Goal: Task Accomplishment & Management: Use online tool/utility

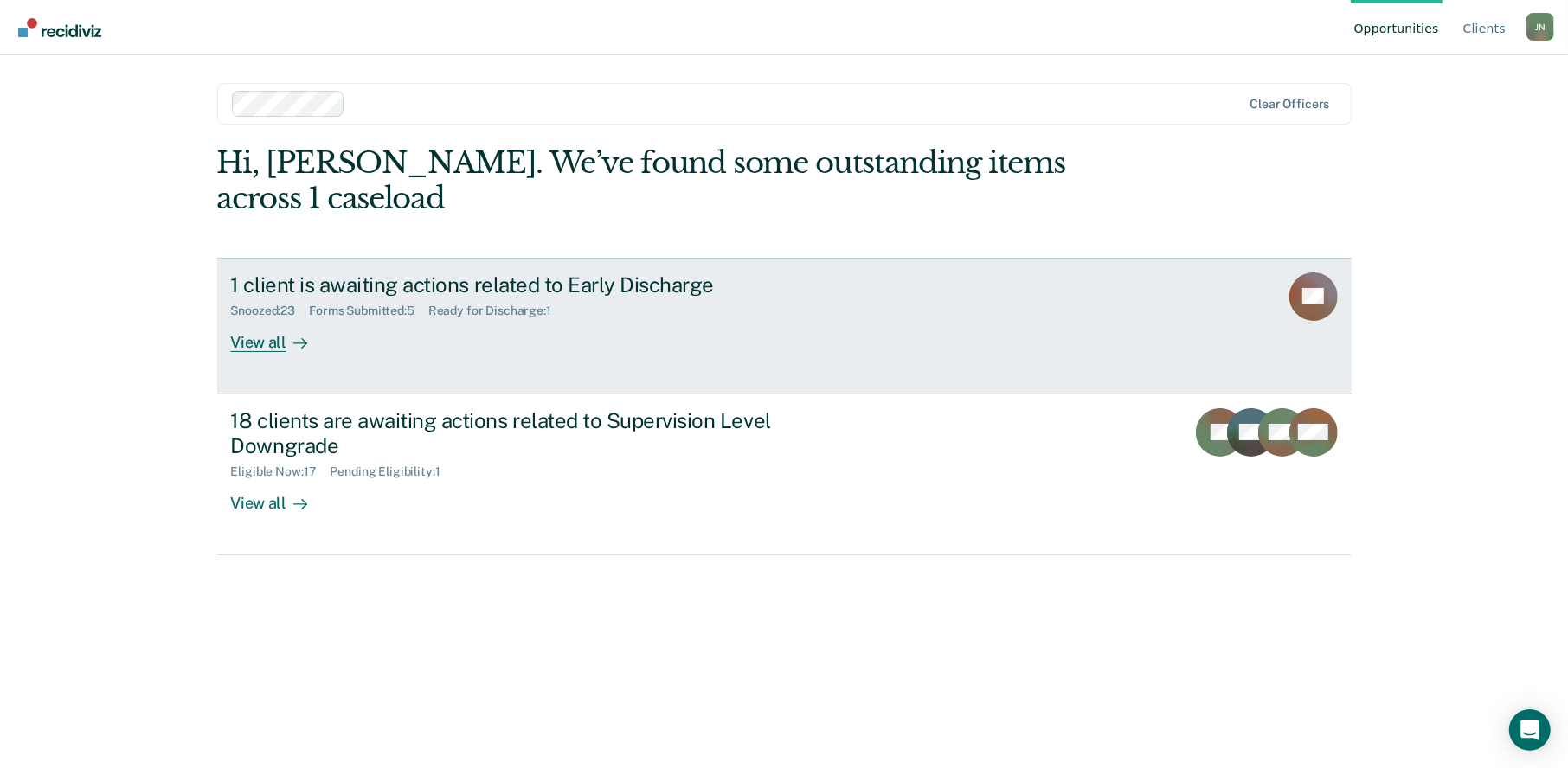
click at [268, 318] on div "View all" at bounding box center [279, 335] width 97 height 34
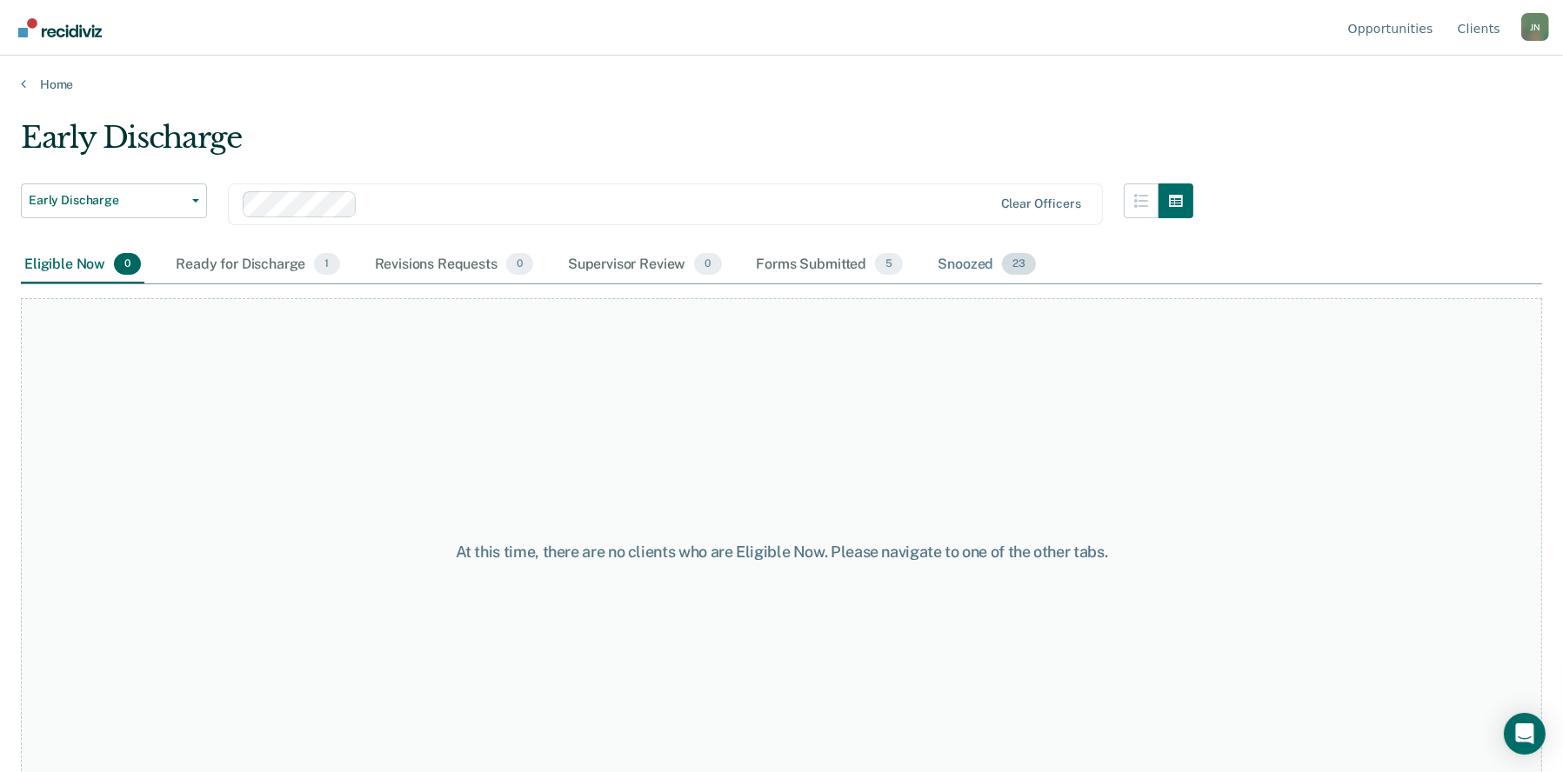
click at [958, 257] on div "Snoozed 23" at bounding box center [986, 265] width 105 height 38
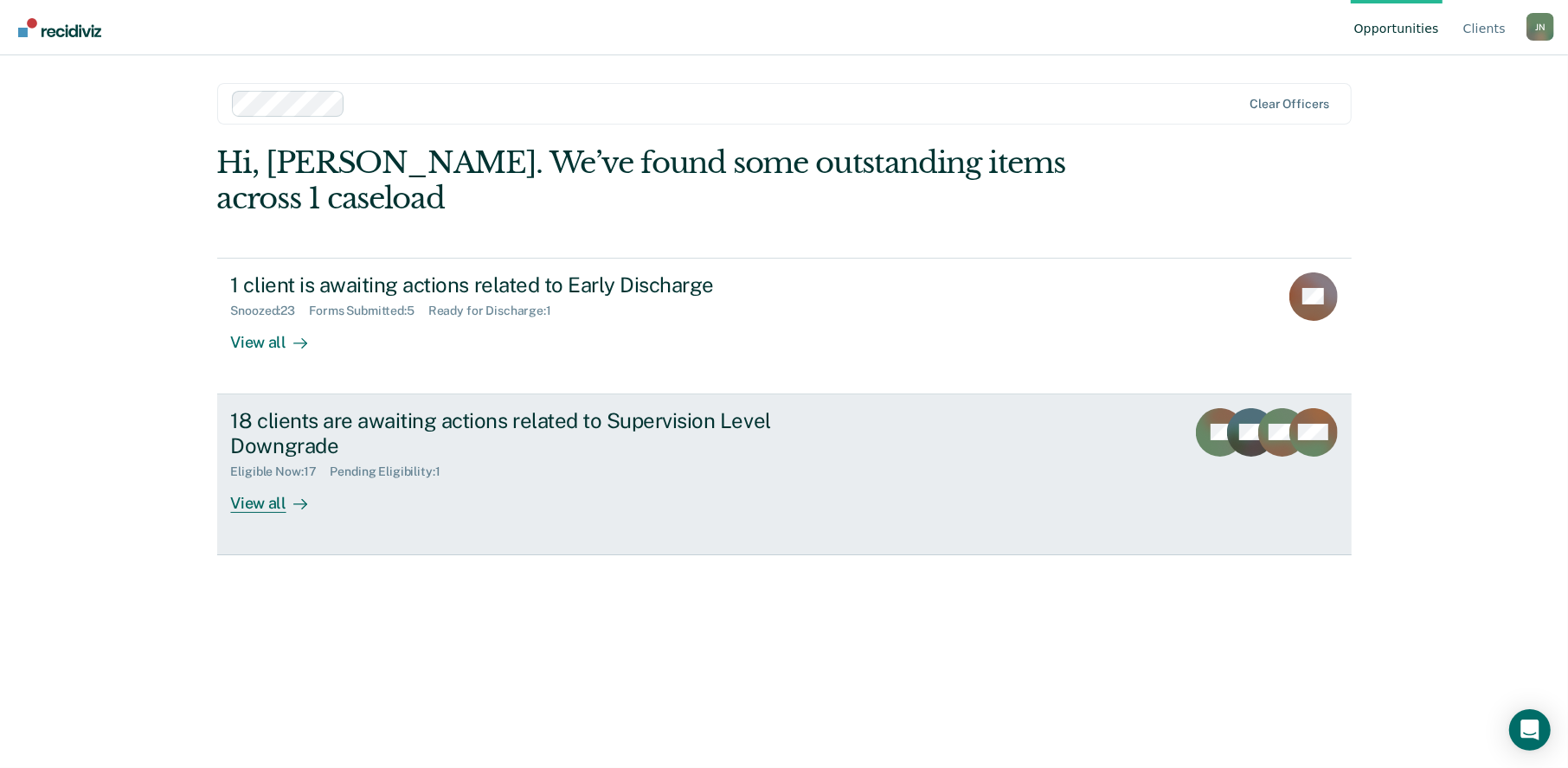
click at [272, 480] on div "View all" at bounding box center [279, 496] width 97 height 34
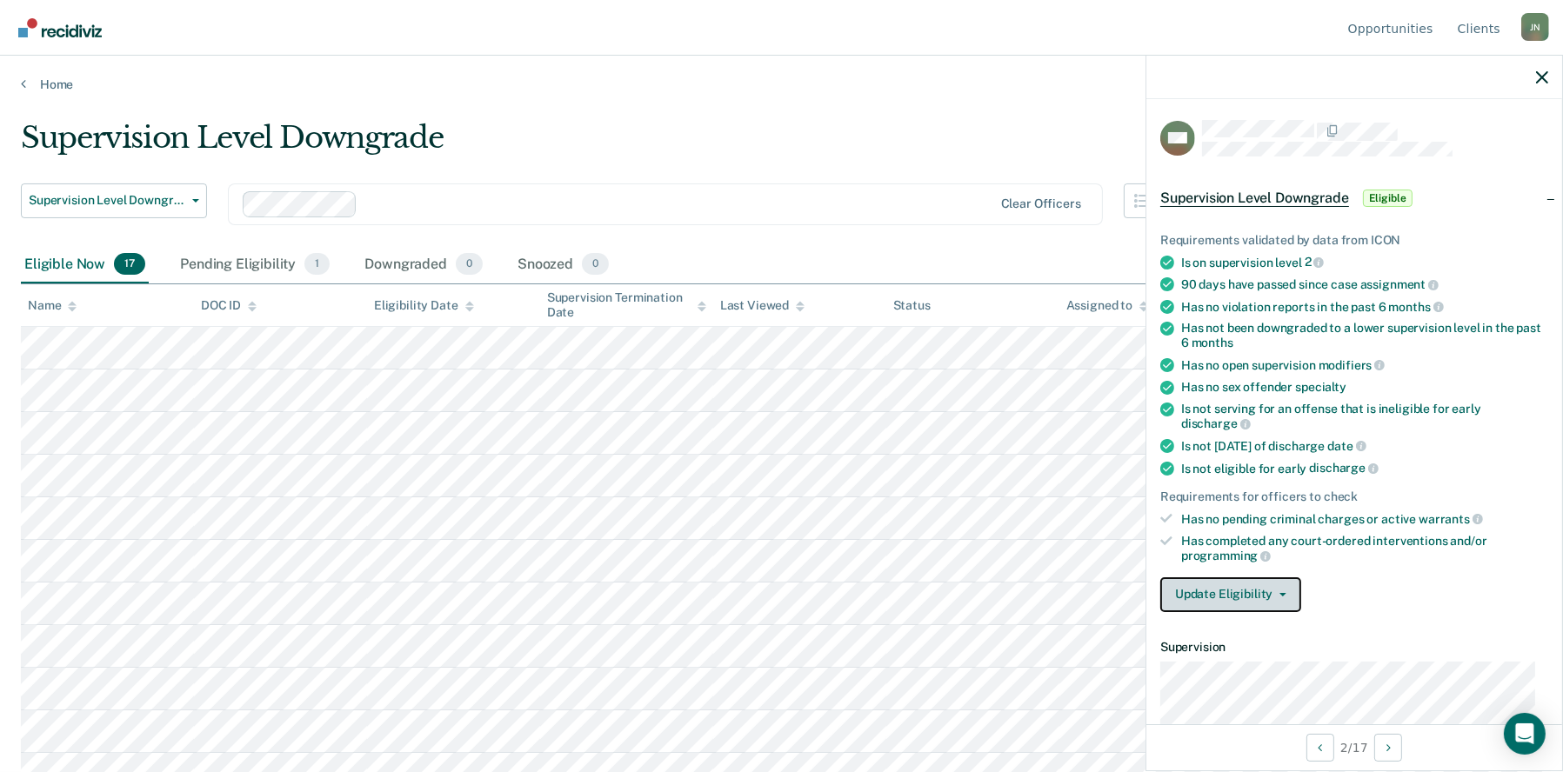
click at [1279, 593] on icon "button" at bounding box center [1282, 594] width 7 height 3
click at [1449, 597] on div "Update Eligibility Approve Downgrade Deny Downgrade" at bounding box center [1354, 594] width 388 height 35
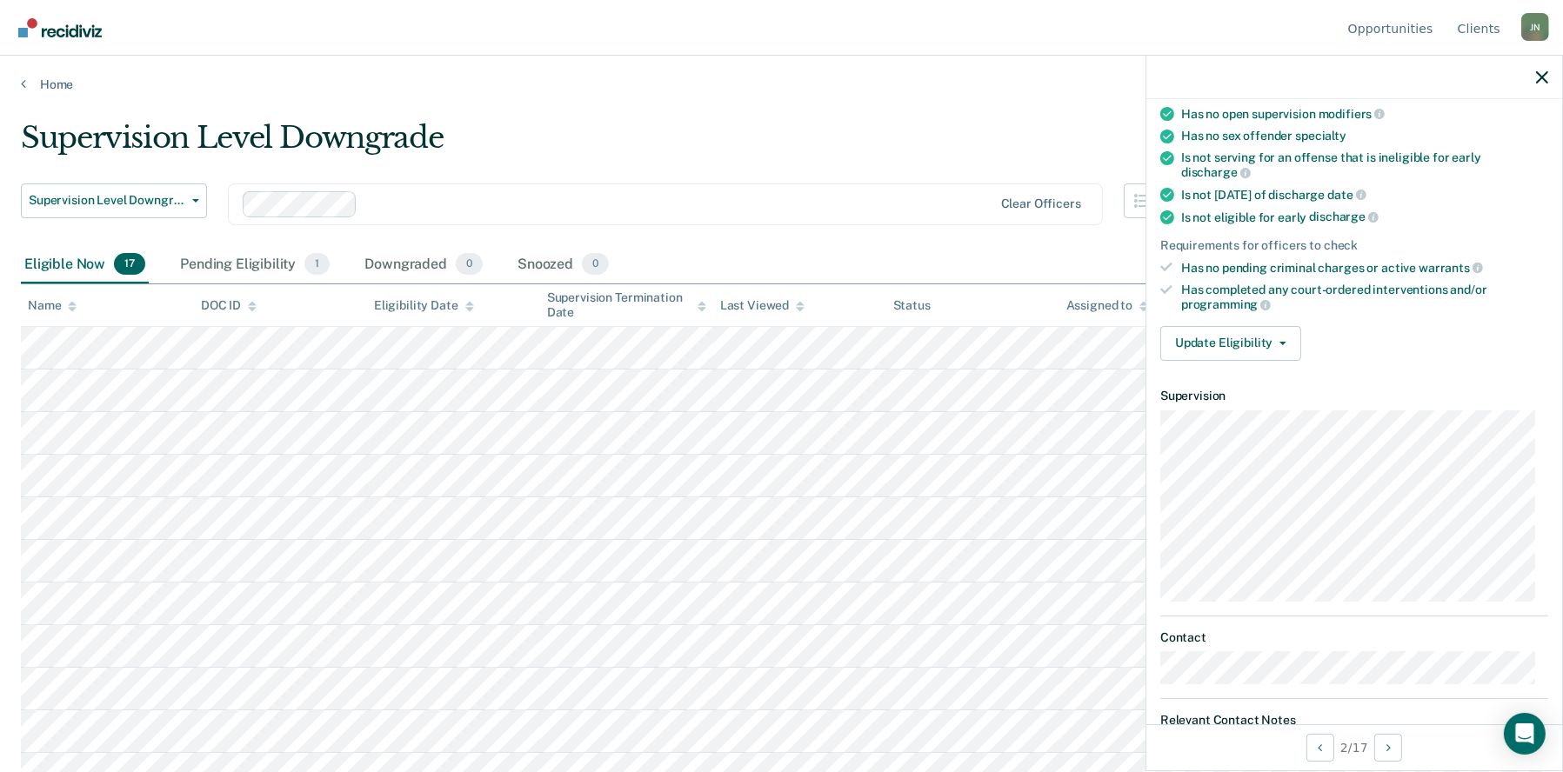
scroll to position [261, 0]
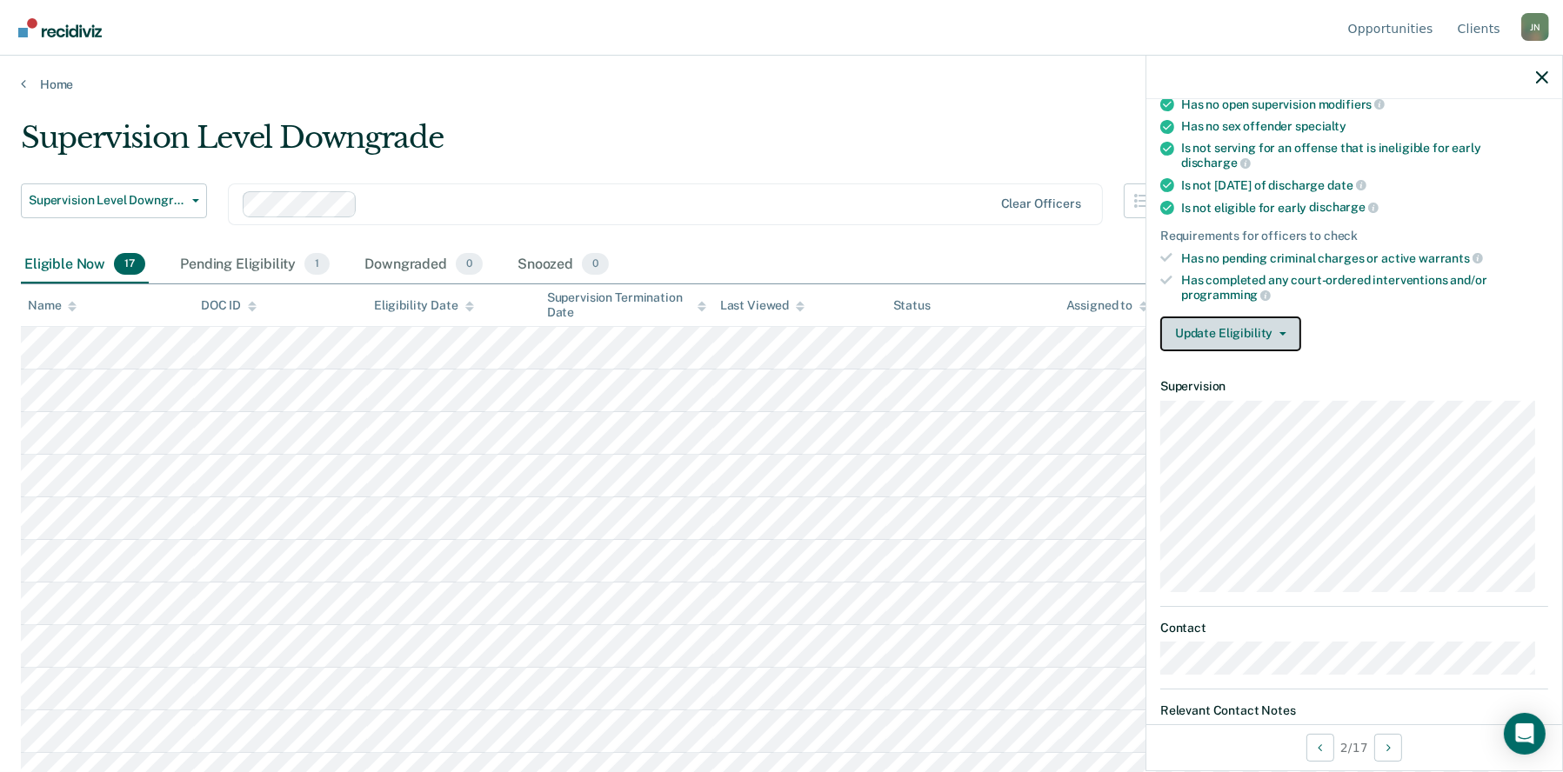
click at [1230, 333] on button "Update Eligibility" at bounding box center [1230, 334] width 141 height 35
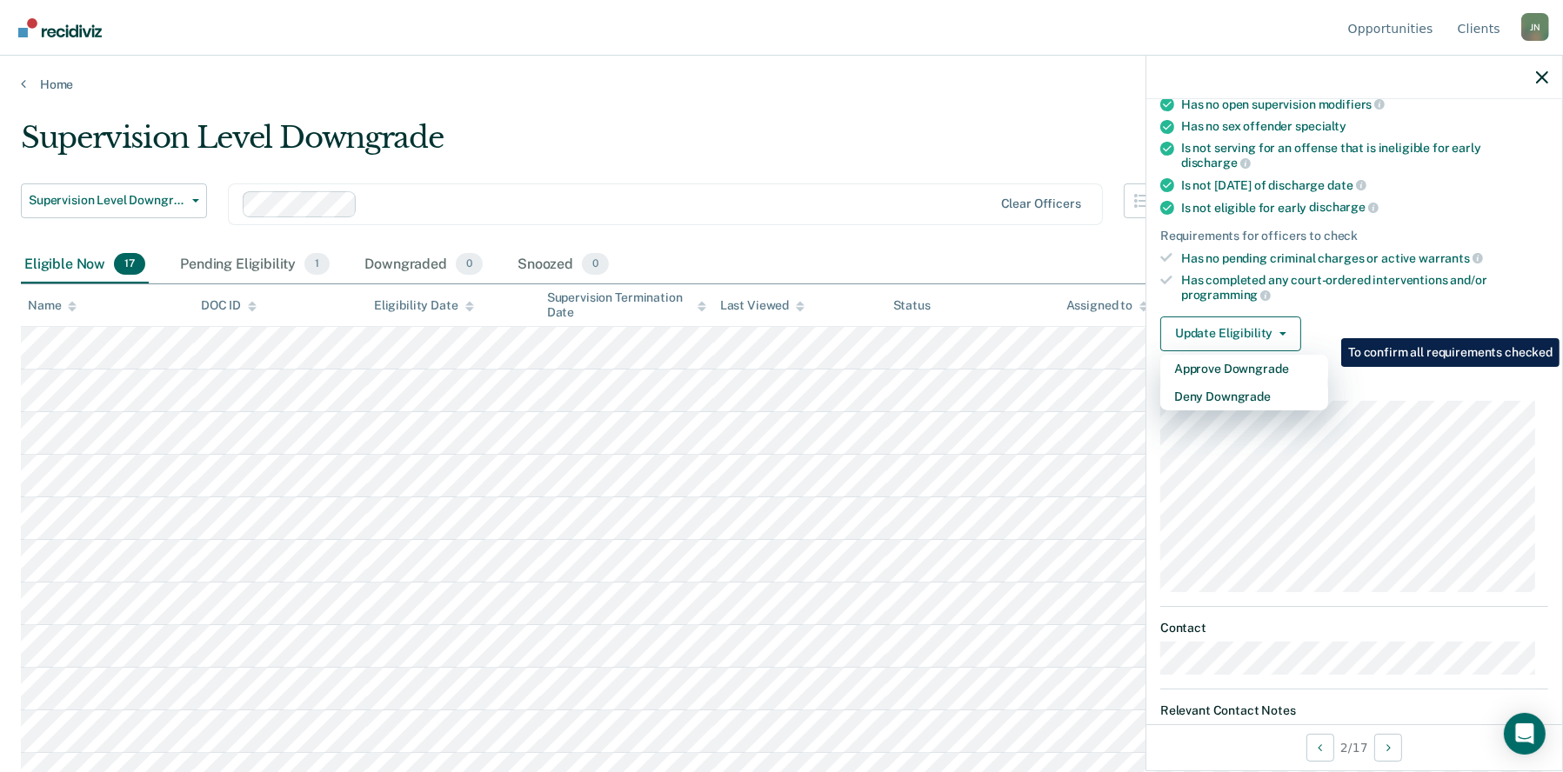
click at [1405, 311] on div "Requirements validated by data from ICON Is on supervision level 2 90 days have…" at bounding box center [1354, 154] width 416 height 421
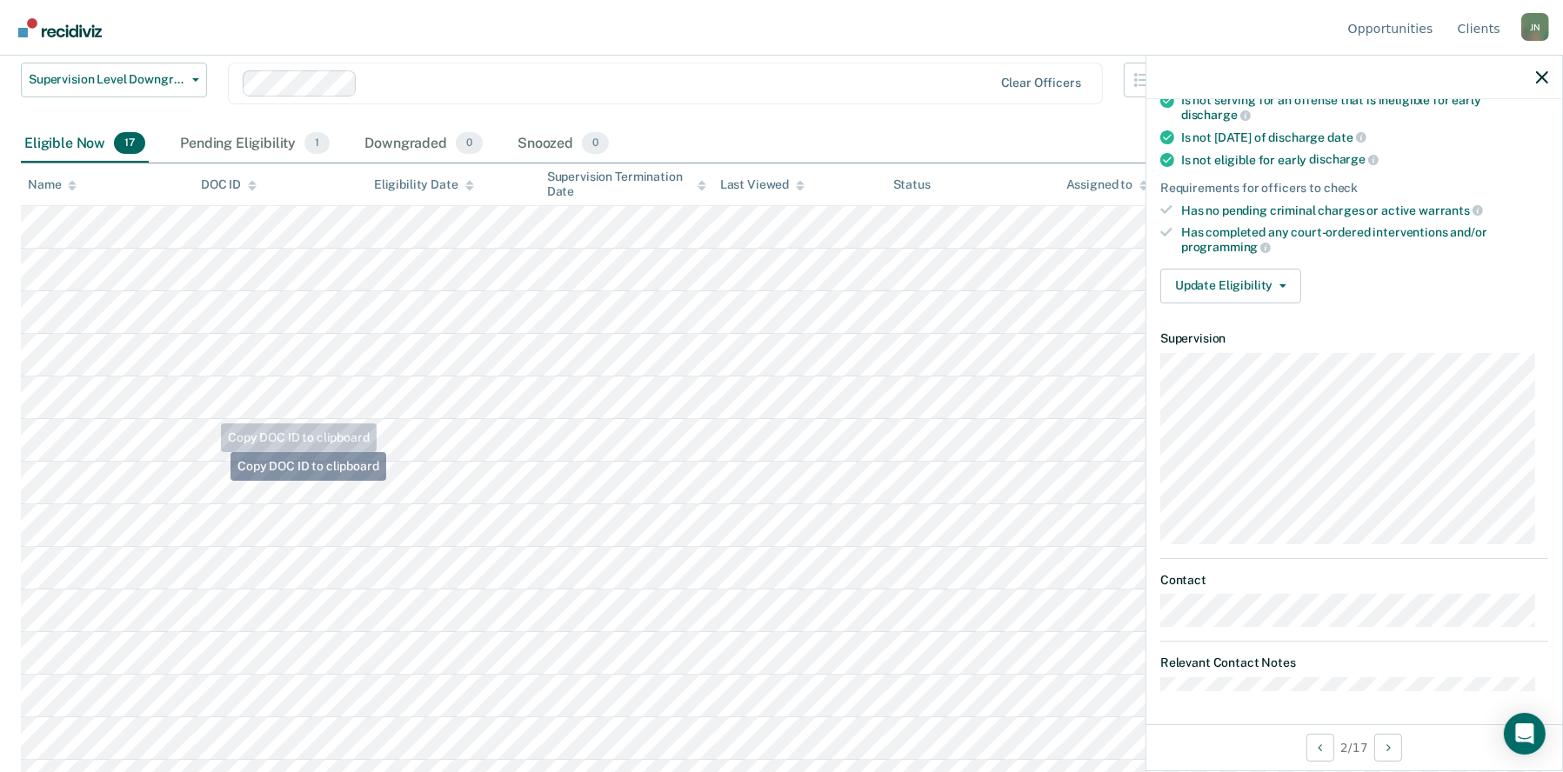
scroll to position [0, 0]
